Goal: Task Accomplishment & Management: Use online tool/utility

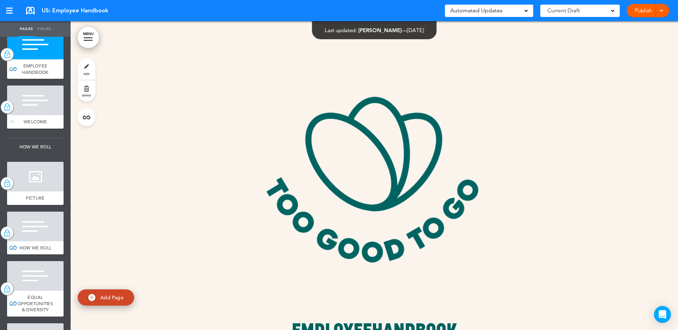
scroll to position [25, 0]
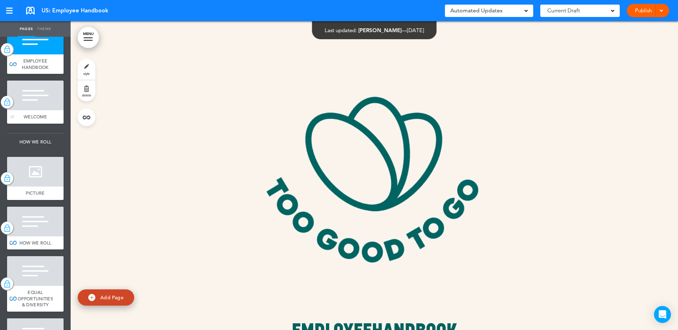
click at [38, 90] on div at bounding box center [35, 96] width 57 height 30
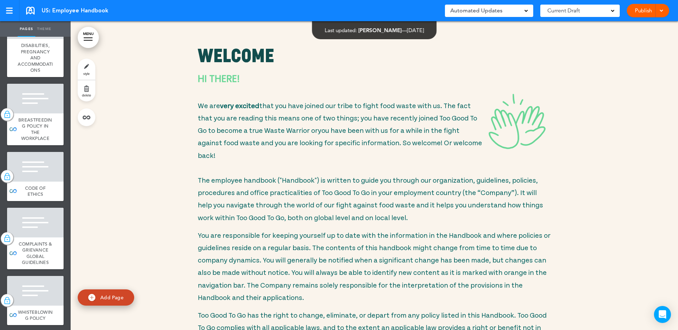
scroll to position [404, 0]
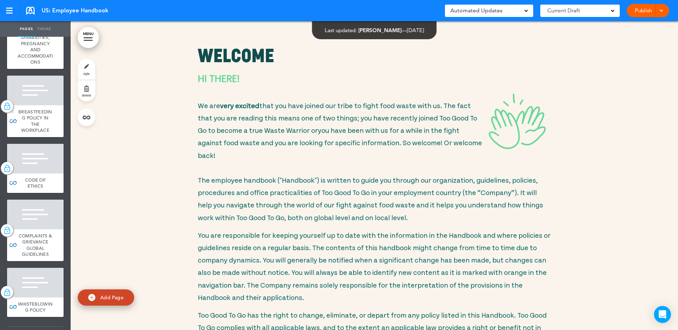
click at [47, 111] on span "BREASTFEEDING POLICY IN THE WORKPLACE" at bounding box center [35, 121] width 34 height 25
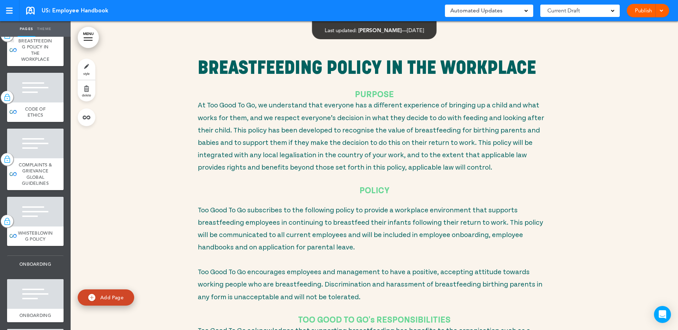
scroll to position [478, 0]
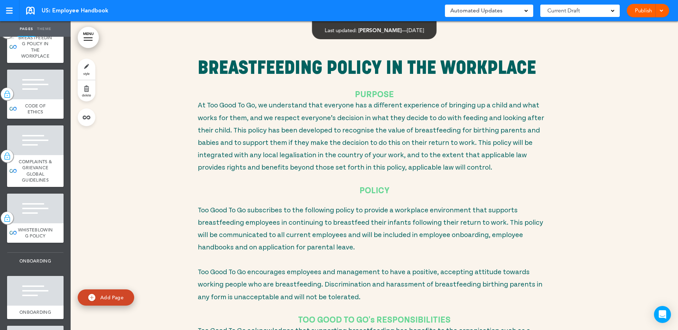
click at [47, 111] on div "CODE OF ETHICS" at bounding box center [35, 108] width 57 height 19
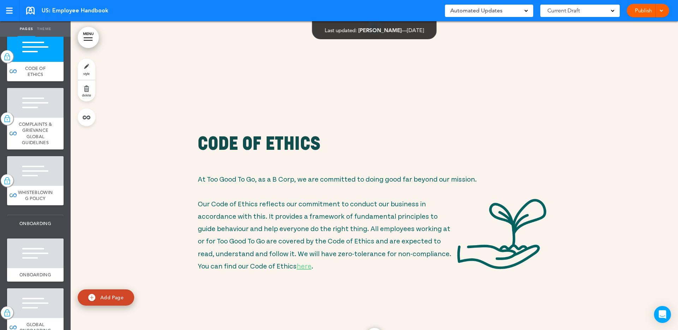
scroll to position [514, 0]
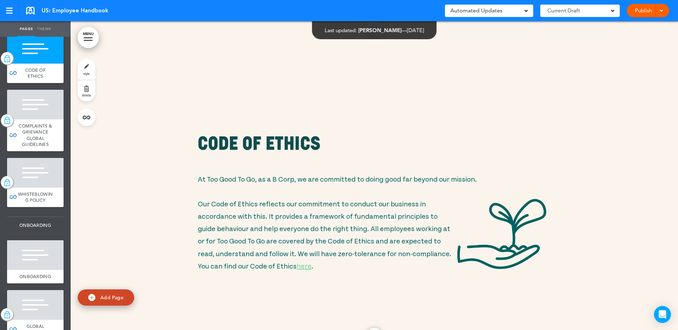
click at [47, 111] on div at bounding box center [35, 105] width 57 height 30
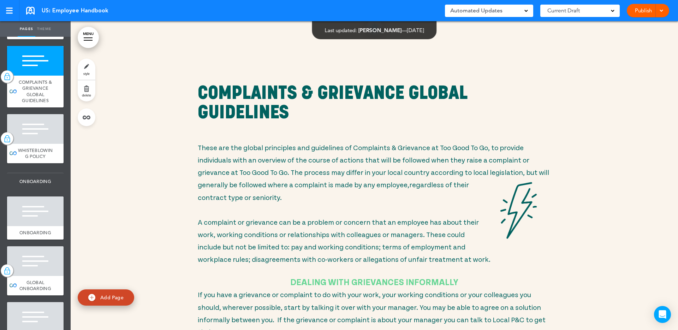
scroll to position [560, 0]
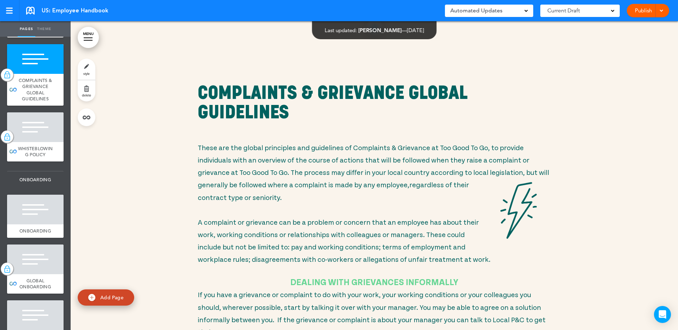
click at [47, 112] on ul "add page EMPLOYEE HANDBOOK add page WELCOME add page HOW WE ROLL add page PICTU…" at bounding box center [35, 183] width 71 height 293
click at [47, 128] on div at bounding box center [35, 127] width 57 height 30
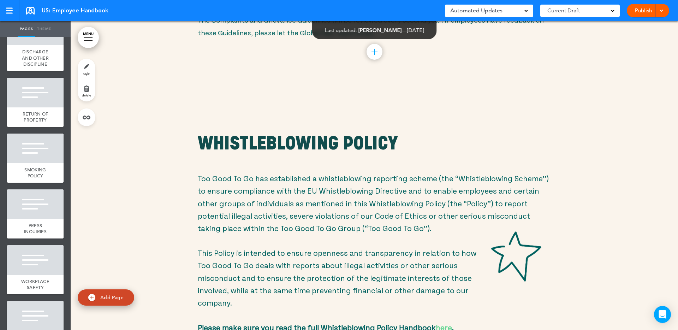
scroll to position [4847, 0]
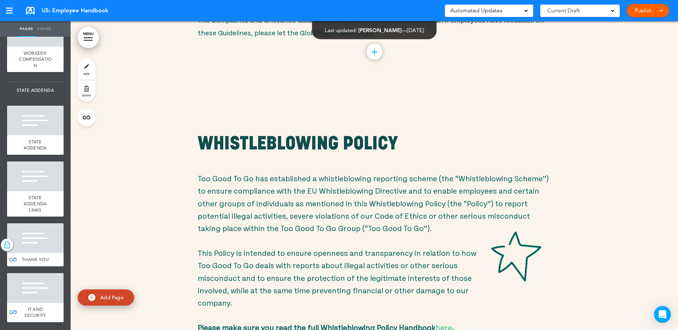
click at [164, 183] on div at bounding box center [375, 237] width 608 height 309
click at [12, 132] on div at bounding box center [12, 130] width 11 height 49
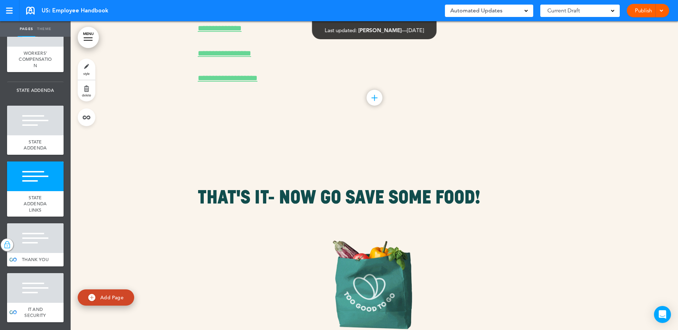
scroll to position [37150, 0]
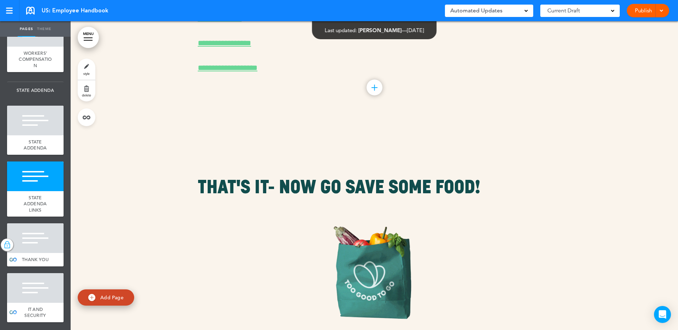
click at [29, 233] on div at bounding box center [35, 238] width 57 height 30
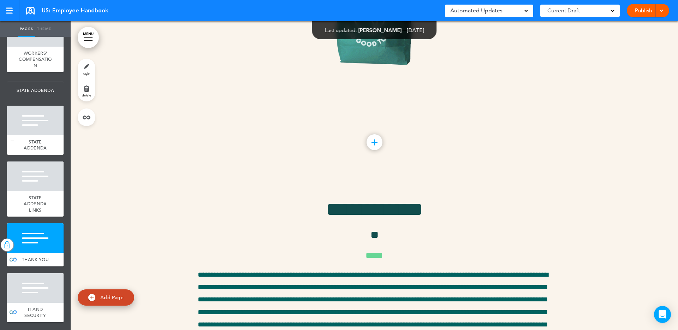
click at [53, 120] on div at bounding box center [35, 121] width 57 height 30
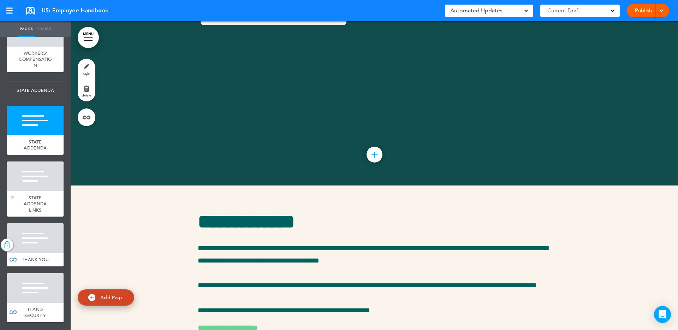
scroll to position [4841, 0]
click at [31, 199] on div "STATE ADDENDA LINKS" at bounding box center [35, 204] width 57 height 26
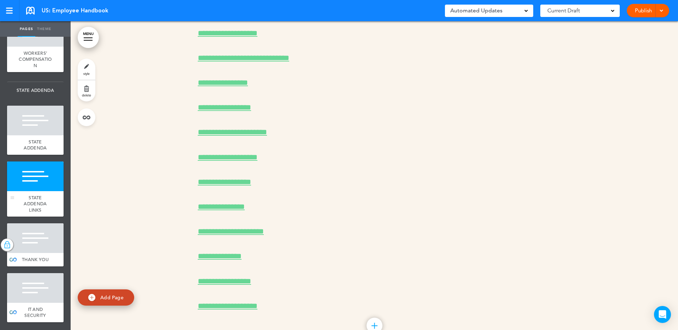
scroll to position [36926, 0]
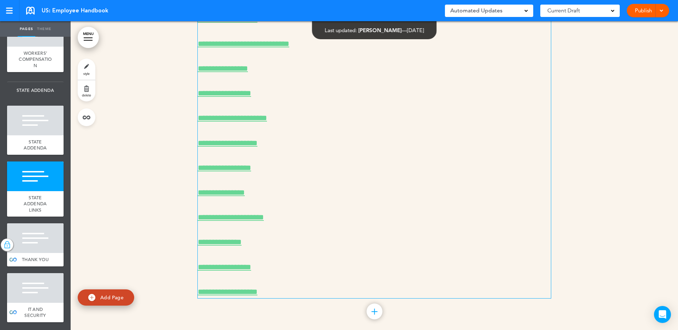
click at [254, 23] on link "**********" at bounding box center [228, 19] width 60 height 8
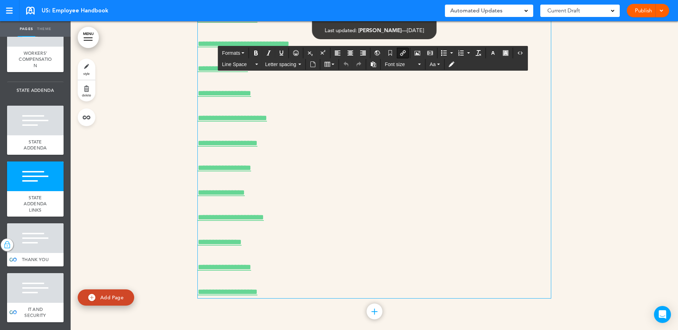
click at [255, 23] on link "**********" at bounding box center [228, 19] width 60 height 8
click at [405, 52] on icon "Insert/edit airmason link" at bounding box center [403, 53] width 6 height 6
type input "**********"
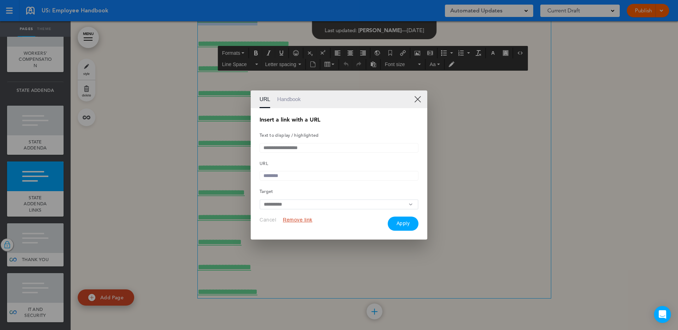
click at [414, 100] on link "XX" at bounding box center [417, 99] width 7 height 7
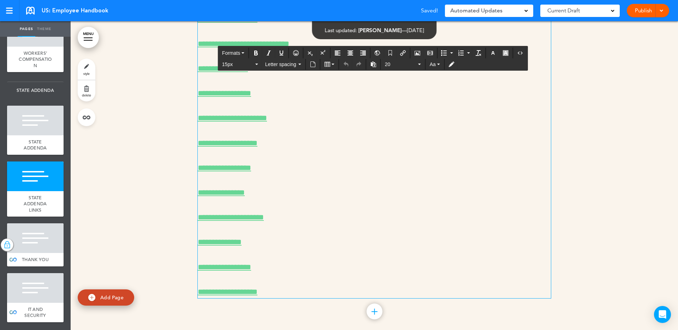
click at [253, 142] on div "**********" at bounding box center [374, 100] width 353 height 395
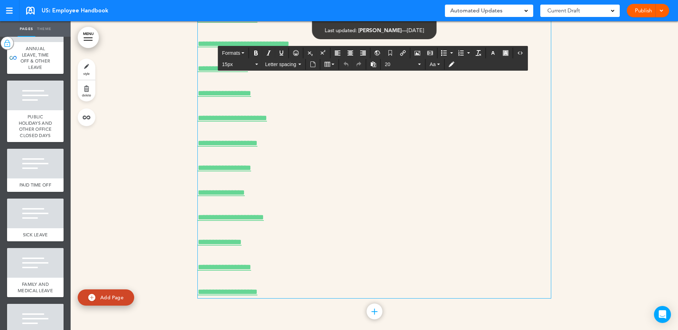
scroll to position [0, 0]
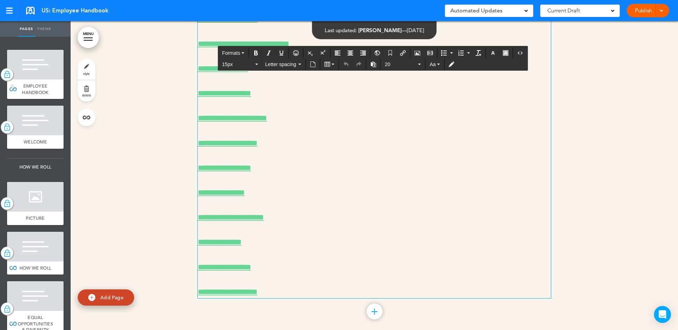
click at [32, 78] on div at bounding box center [35, 65] width 57 height 30
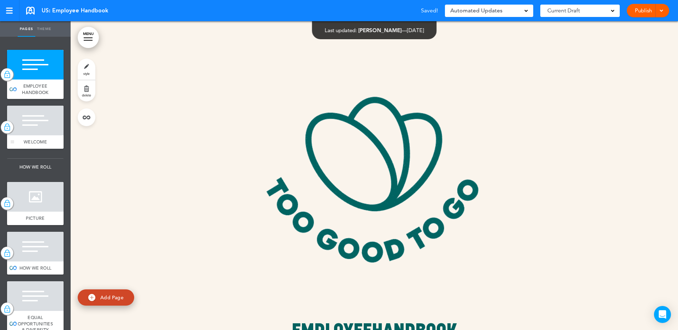
click at [28, 141] on span "WELCOME" at bounding box center [35, 142] width 23 height 6
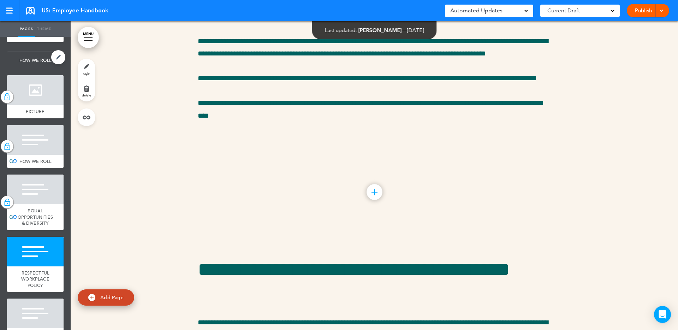
scroll to position [100, 0]
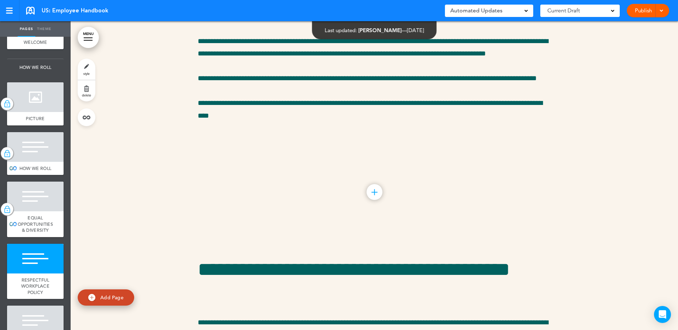
drag, startPoint x: 12, startPoint y: 170, endPoint x: 46, endPoint y: 164, distance: 35.1
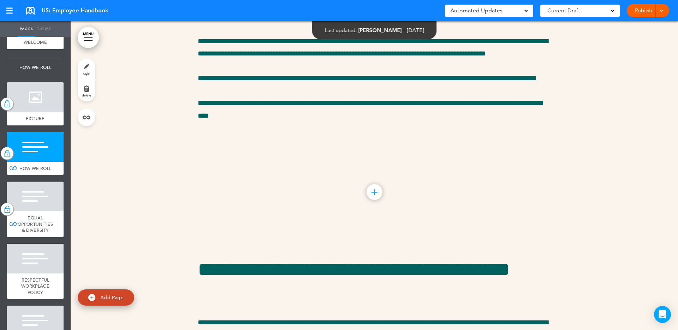
click at [46, 164] on div "HOW WE ROLL" at bounding box center [35, 168] width 57 height 13
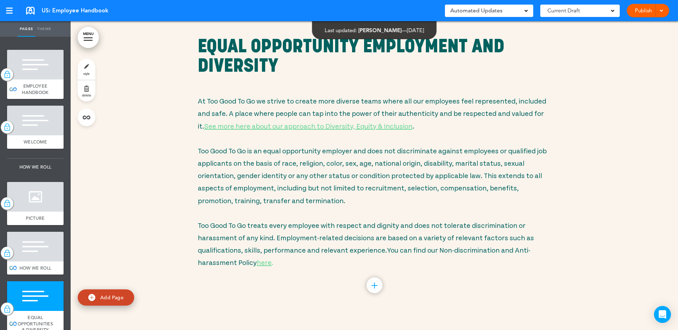
click at [184, 148] on div at bounding box center [375, 161] width 608 height 309
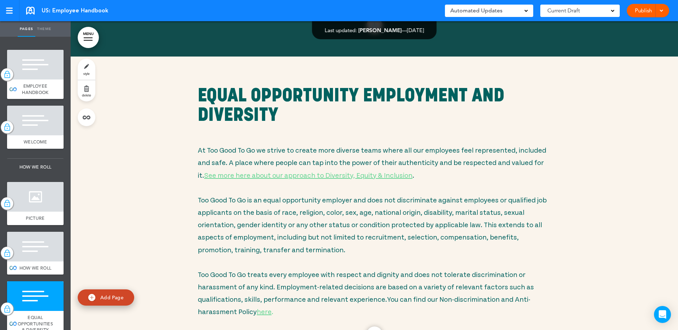
scroll to position [1803, 0]
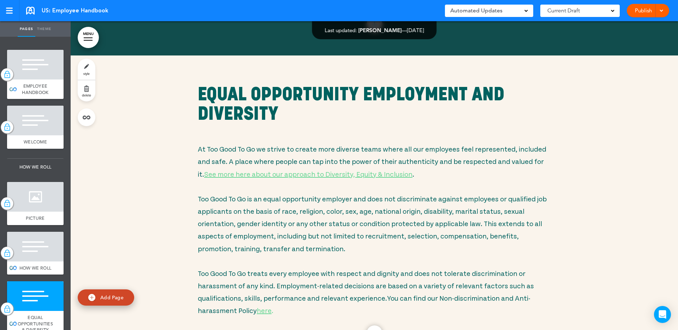
click at [36, 253] on div at bounding box center [35, 247] width 57 height 30
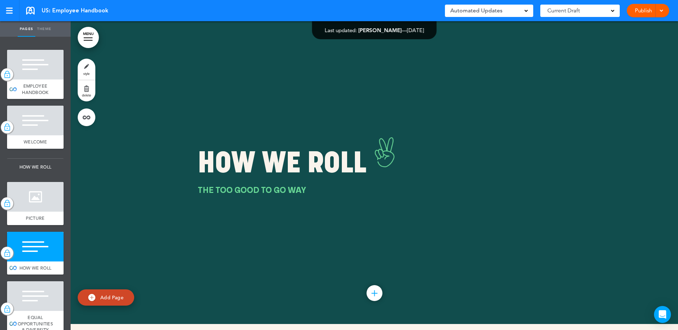
scroll to position [1517, 0]
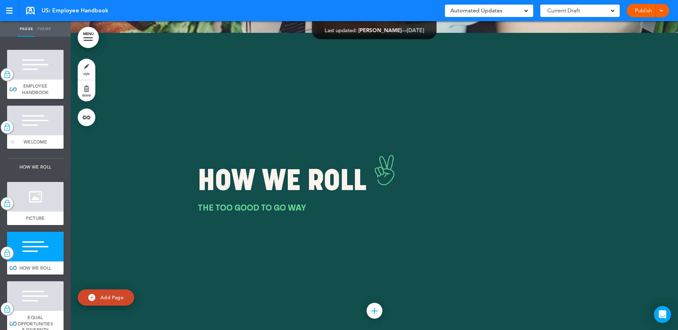
click at [29, 111] on div at bounding box center [35, 121] width 57 height 30
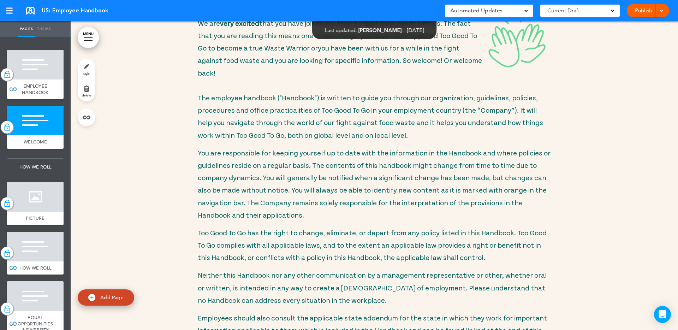
scroll to position [457, 0]
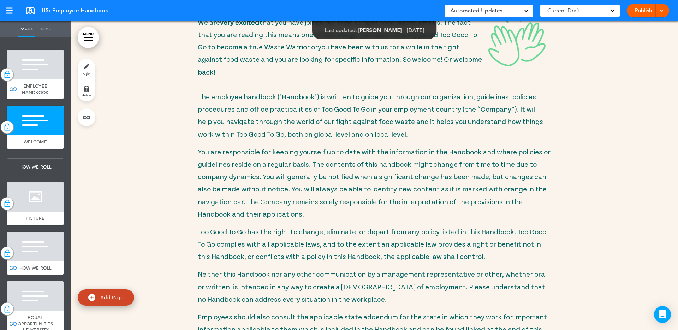
click at [29, 136] on div "WELCOME" at bounding box center [35, 141] width 57 height 13
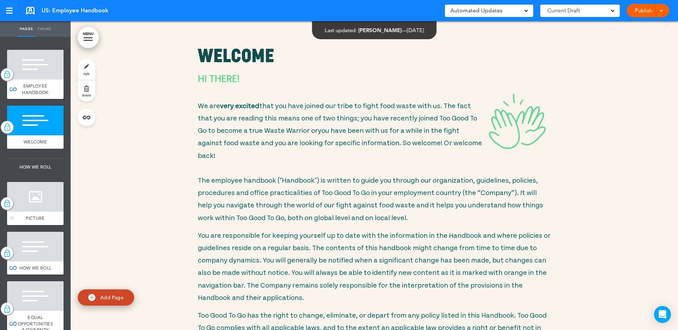
click at [40, 188] on div at bounding box center [35, 197] width 57 height 30
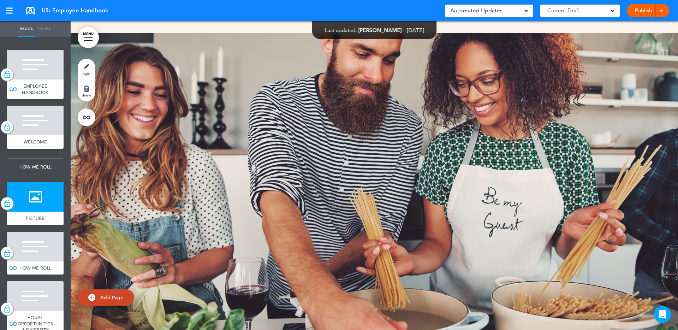
click at [26, 263] on div "HOW WE ROLL" at bounding box center [35, 267] width 57 height 13
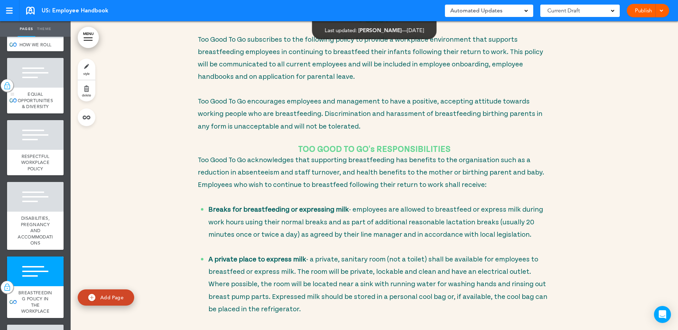
scroll to position [218, 0]
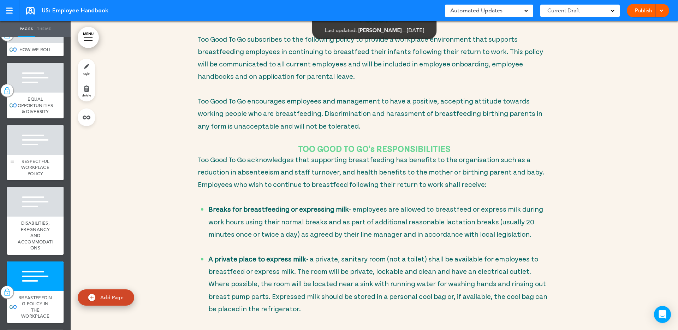
click at [29, 149] on div at bounding box center [35, 140] width 57 height 30
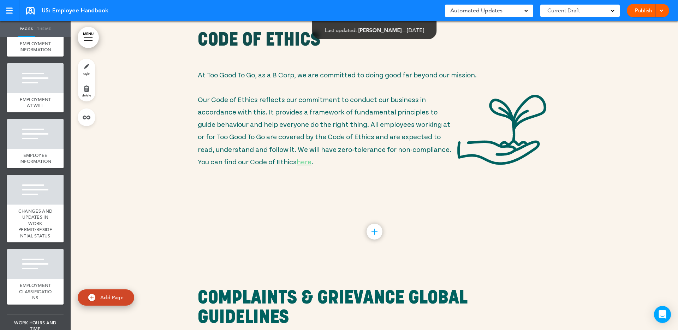
scroll to position [1524, 0]
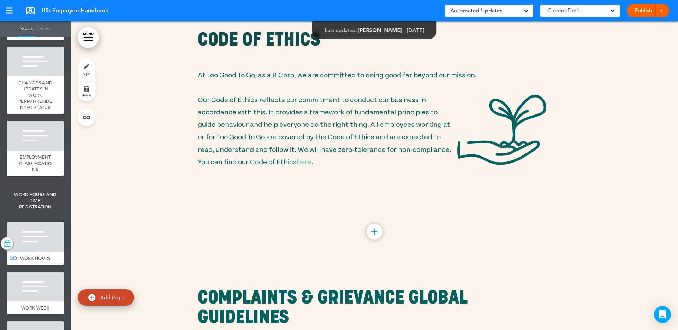
click at [164, 161] on div at bounding box center [375, 108] width 608 height 309
click at [29, 85] on span "CHANGES AND UPDATES IN WORK PERMIT/RESIDENTIAL STATUS" at bounding box center [35, 95] width 34 height 31
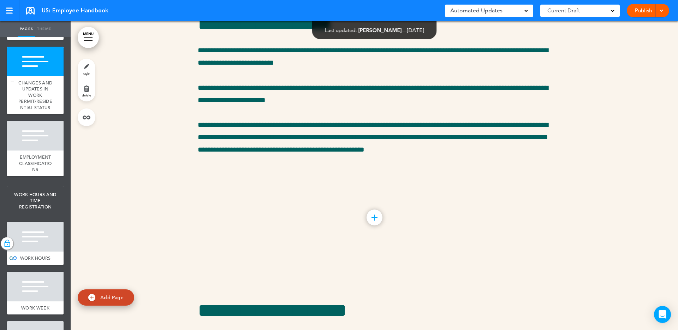
scroll to position [10366, 0]
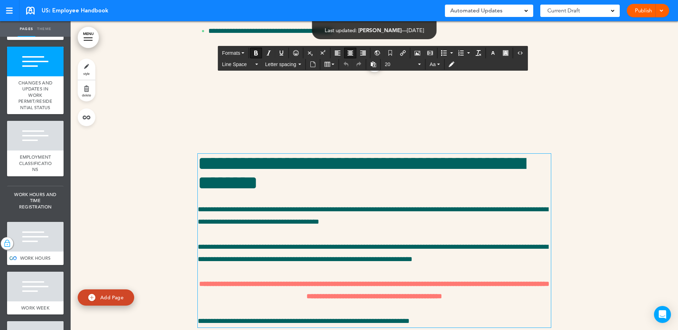
click at [297, 280] on span "**********" at bounding box center [374, 289] width 350 height 19
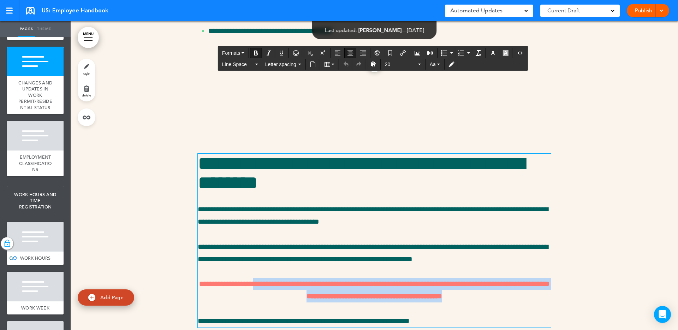
drag, startPoint x: 261, startPoint y: 206, endPoint x: 491, endPoint y: 229, distance: 230.7
click at [491, 229] on div "**********" at bounding box center [374, 240] width 353 height 173
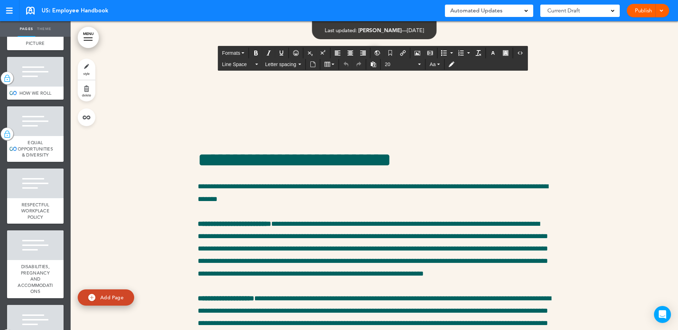
scroll to position [175, 0]
click at [41, 151] on span "EQUAL OPPORTUNITIES & DIVERSITY" at bounding box center [35, 149] width 35 height 18
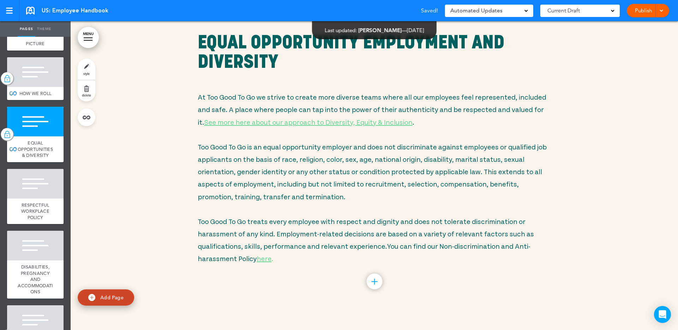
scroll to position [1855, 0]
click at [373, 274] on div at bounding box center [375, 282] width 16 height 16
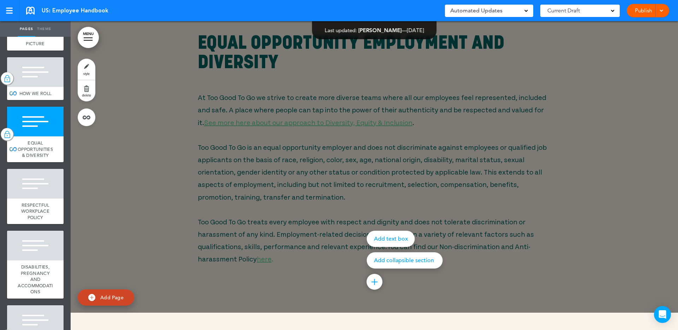
click at [380, 231] on div "Add text box" at bounding box center [391, 239] width 48 height 16
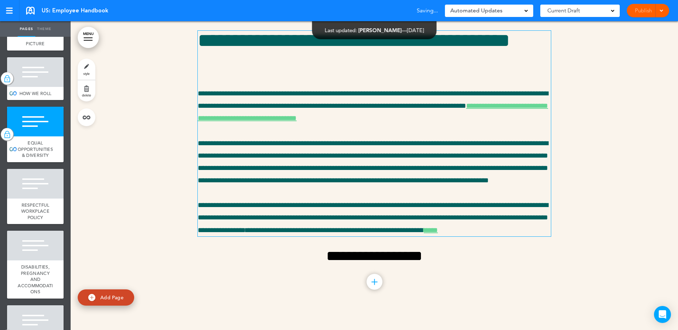
scroll to position [1851, 0]
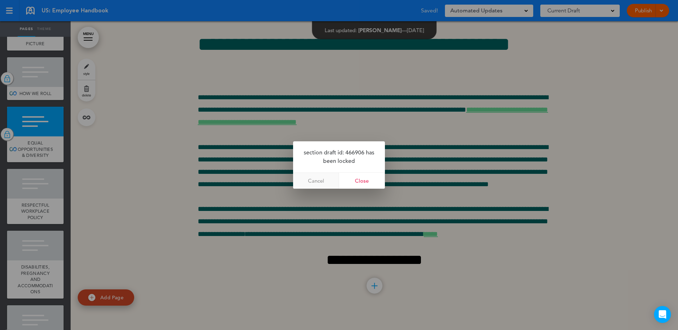
click at [329, 182] on link "Cancel" at bounding box center [316, 181] width 46 height 16
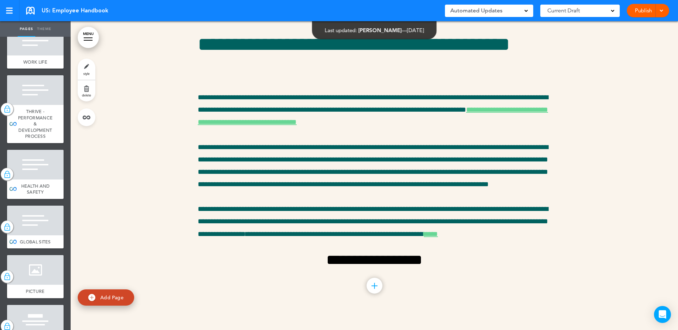
scroll to position [875, 0]
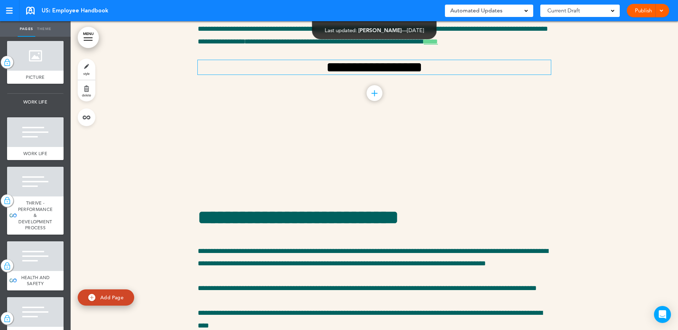
click at [403, 75] on h2 "**********" at bounding box center [374, 67] width 353 height 14
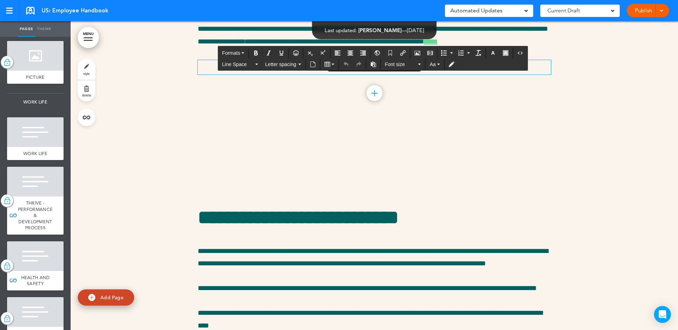
scroll to position [2042, 0]
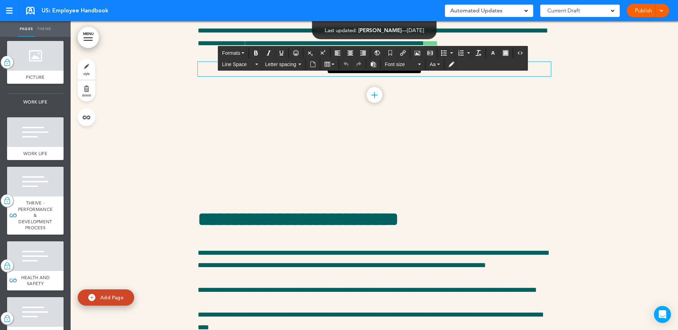
click at [445, 126] on div at bounding box center [375, 280] width 608 height 309
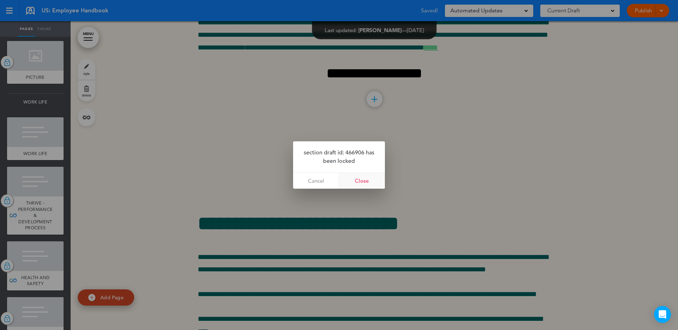
click at [350, 185] on link "Close" at bounding box center [362, 181] width 46 height 16
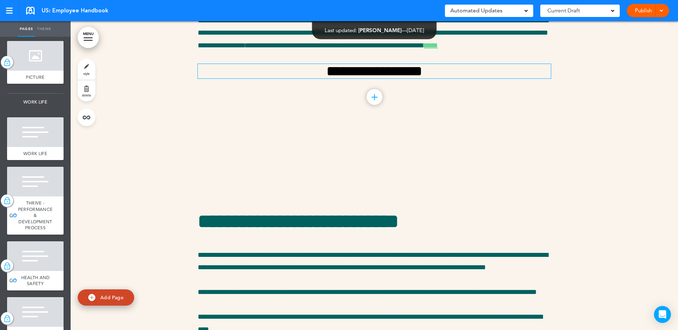
click at [422, 78] on h2 "**********" at bounding box center [374, 71] width 353 height 14
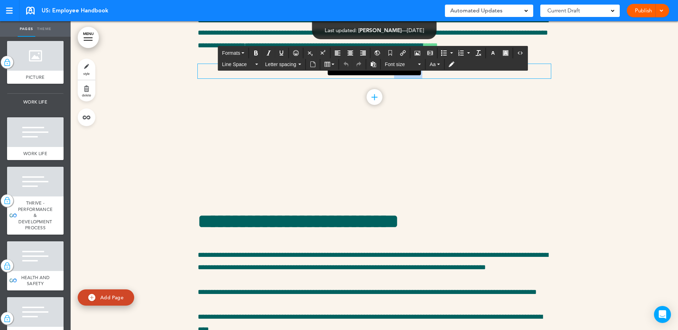
click at [422, 78] on h2 "**********" at bounding box center [374, 71] width 353 height 14
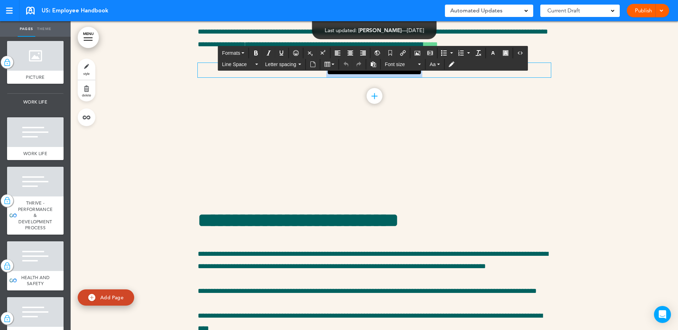
click at [422, 77] on h2 "**********" at bounding box center [374, 70] width 353 height 14
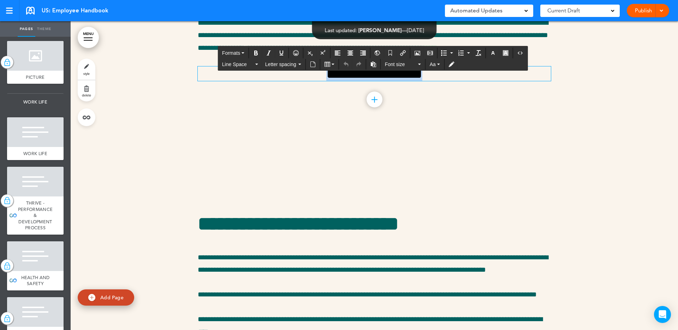
scroll to position [2039, 0]
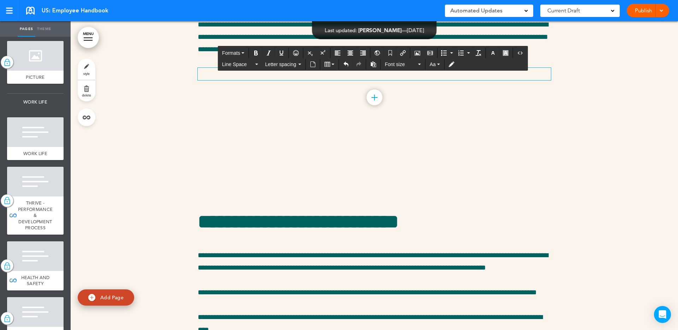
click at [553, 128] on div at bounding box center [375, 282] width 608 height 309
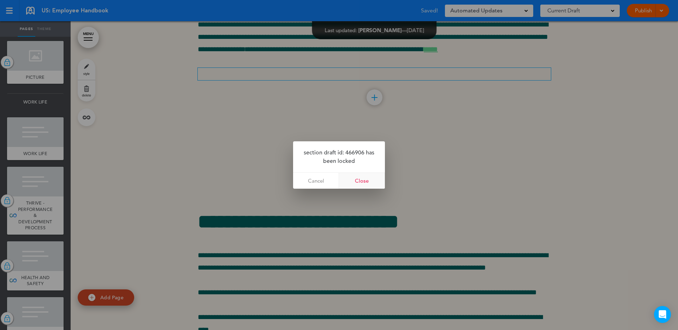
click at [357, 181] on link "Close" at bounding box center [362, 181] width 46 height 16
